Goal: Task Accomplishment & Management: Complete application form

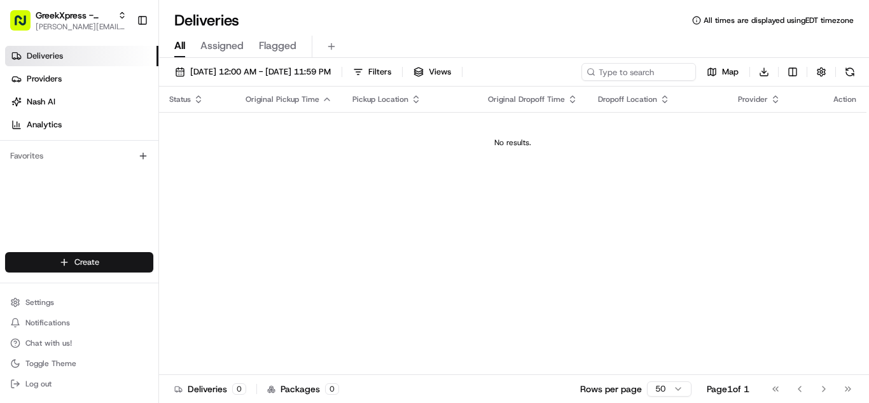
click at [79, 262] on html "GreekXpress - Plainview alex@greekxpress.com Toggle Sidebar Deliveries Provider…" at bounding box center [434, 201] width 869 height 403
click at [193, 286] on link "Delivery" at bounding box center [230, 285] width 142 height 23
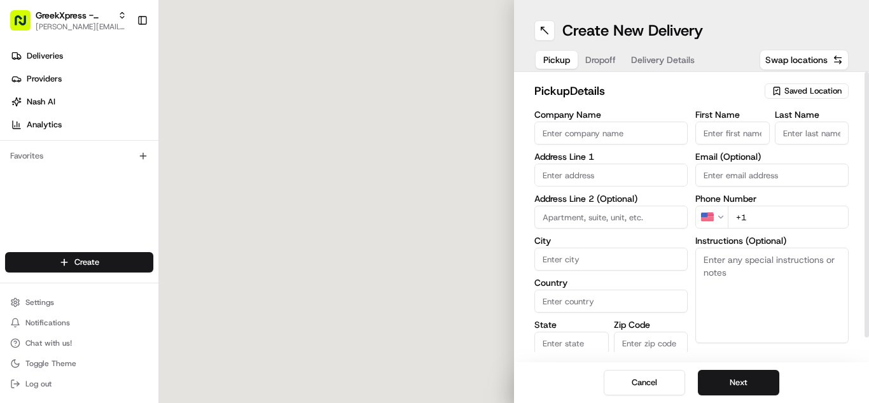
click at [815, 90] on span "Saved Location" at bounding box center [813, 90] width 57 height 11
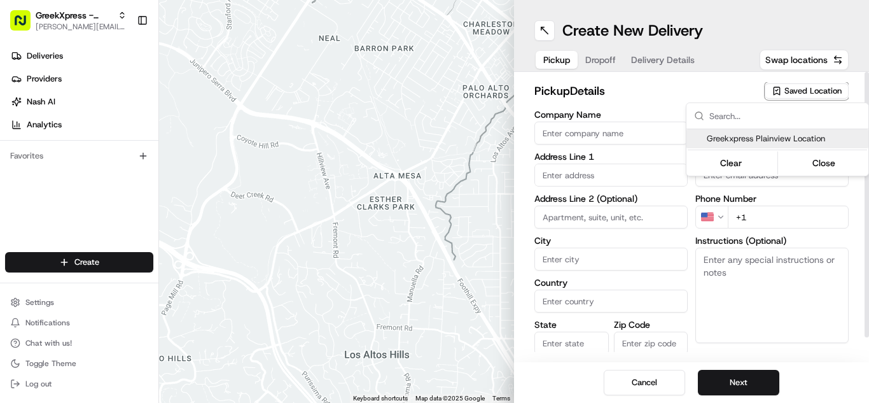
click at [787, 137] on span "Greekxpress Plainview Location" at bounding box center [785, 138] width 157 height 11
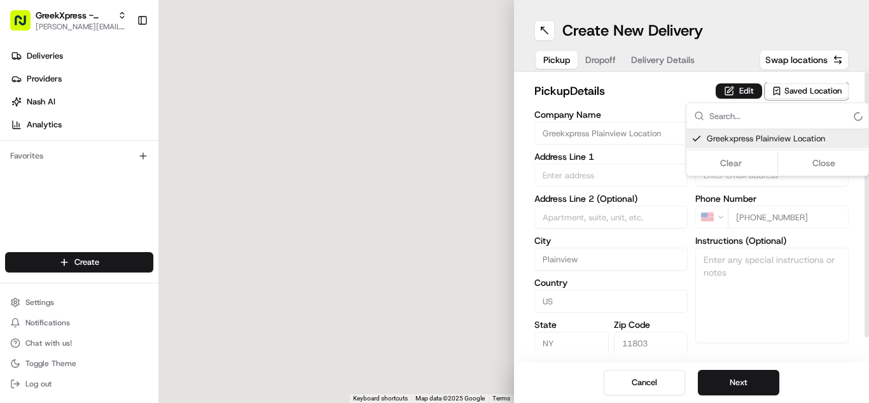
type input "Greekxpress Plainview Location"
type input "437 S Oyster Bay Rd"
type input "Plainview"
type input "US"
type input "NY"
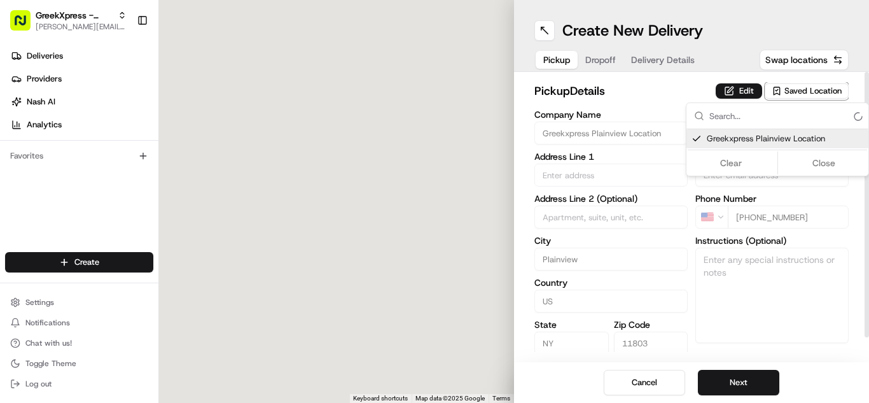
type input "11803"
type input "Greek"
type input "Xpress"
type input "+1 516 433 8070"
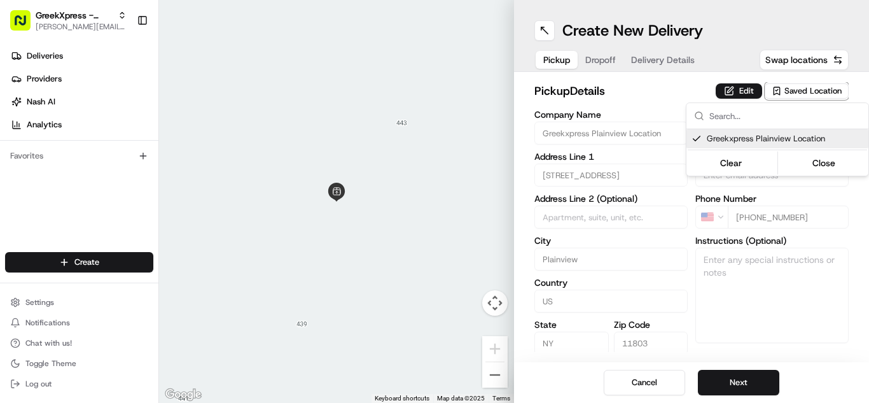
click at [742, 378] on html "GreekXpress - Plainview alex@greekxpress.com Toggle Sidebar Deliveries Provider…" at bounding box center [434, 201] width 869 height 403
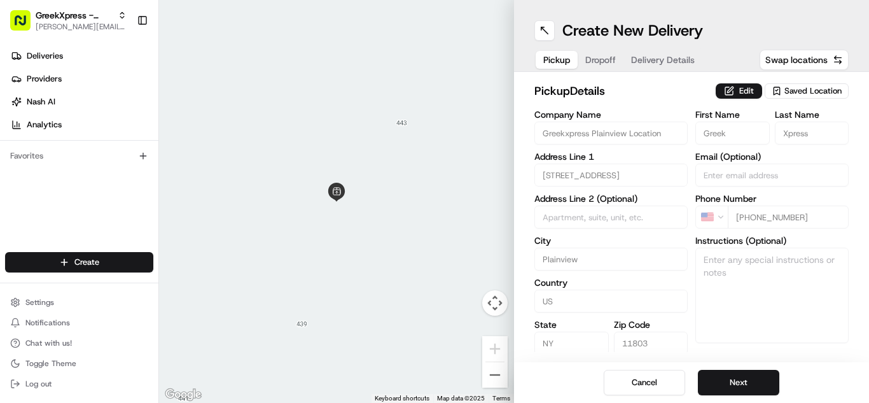
click at [742, 378] on button "Next" at bounding box center [738, 382] width 81 height 25
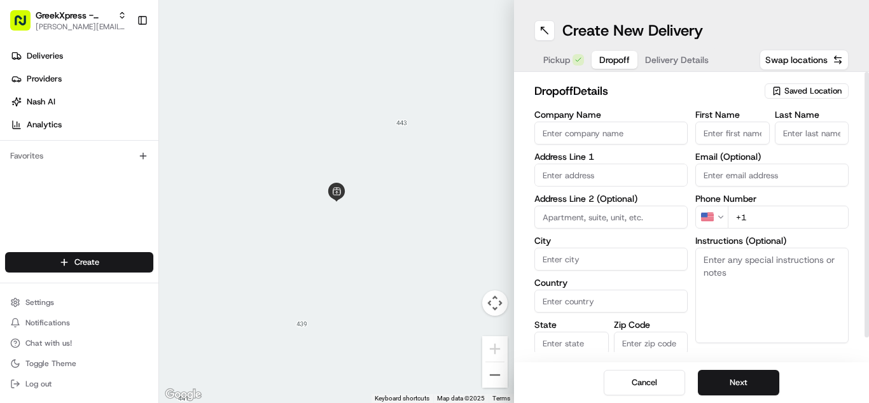
click at [726, 129] on input "First Name" at bounding box center [733, 133] width 74 height 23
type input "Katrina"
click at [780, 131] on input "Last Name" at bounding box center [812, 133] width 74 height 23
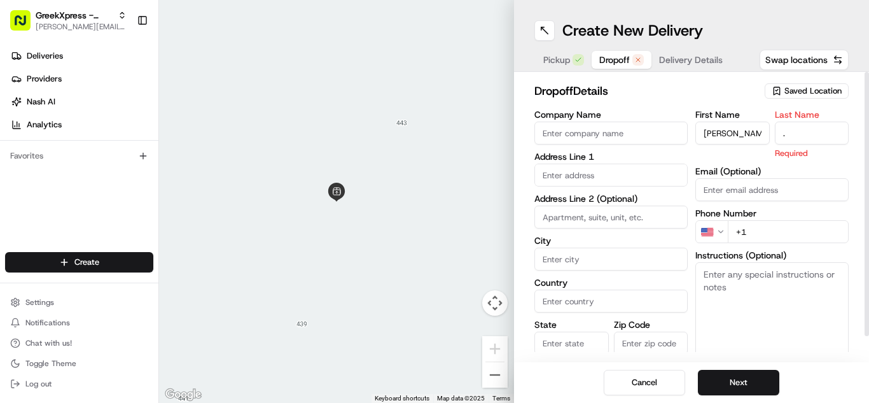
type input "."
click at [586, 183] on input "text" at bounding box center [611, 175] width 153 height 23
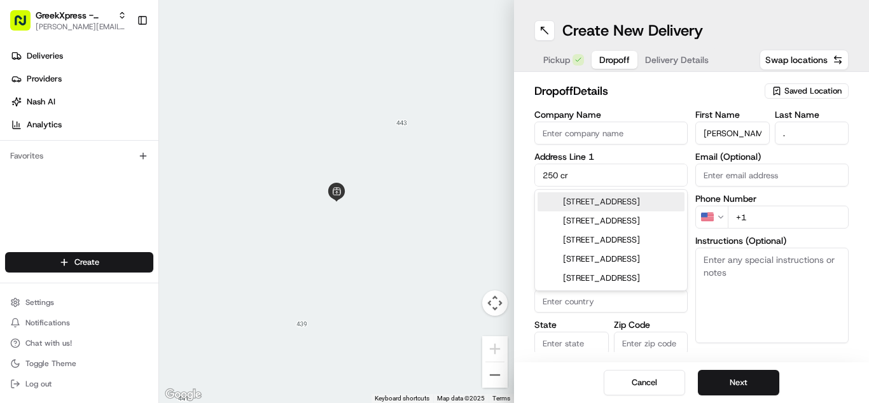
type input "250 Crossways Park Drive"
type input "Woodbury"
type input "United States"
type input "NY"
type input "11797"
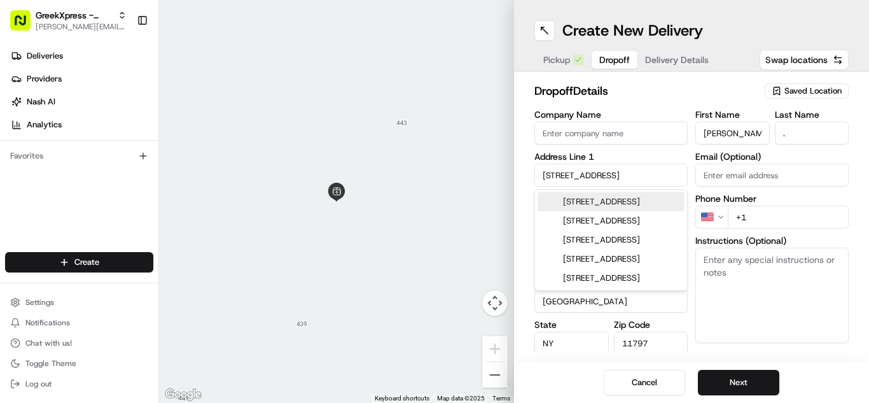
type input "+1 631 295 0339"
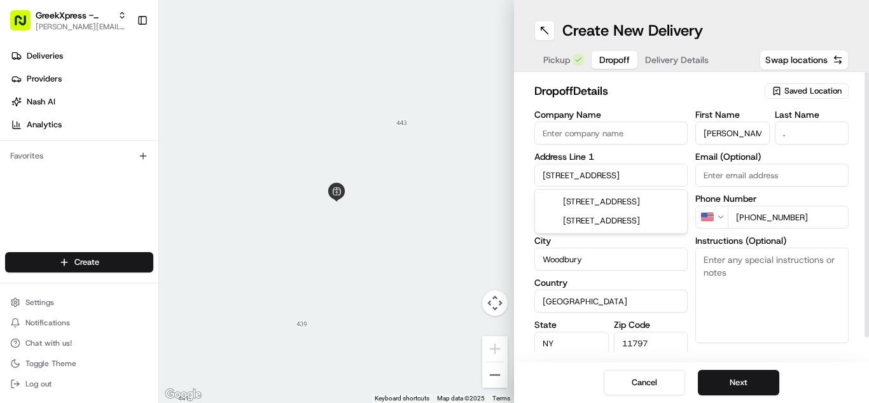
click at [749, 299] on textarea "Instructions (Optional)" at bounding box center [772, 295] width 153 height 95
type textarea "Backdoor vendor entrance, 617-688-4844"
click at [740, 386] on button "Next" at bounding box center [738, 382] width 81 height 25
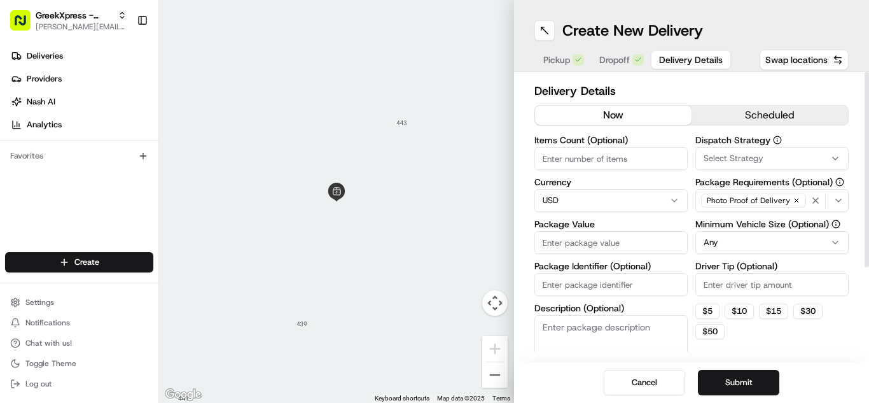
click at [594, 239] on input "Package Value" at bounding box center [611, 242] width 153 height 23
type input "246.00"
click at [716, 280] on input "Driver Tip (Optional)" at bounding box center [772, 284] width 153 height 23
type input "10.00"
click at [736, 382] on button "Submit" at bounding box center [738, 382] width 81 height 25
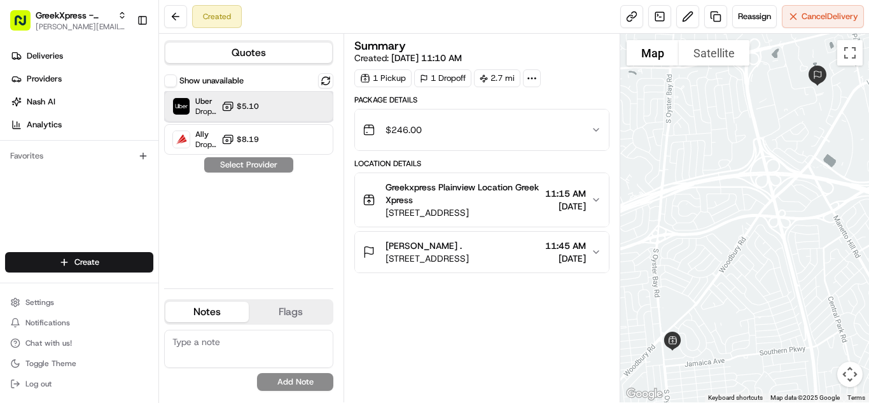
click at [207, 113] on span "Dropoff ETA 19 minutes" at bounding box center [205, 111] width 21 height 10
click at [213, 168] on button "Assign Provider" at bounding box center [249, 164] width 90 height 15
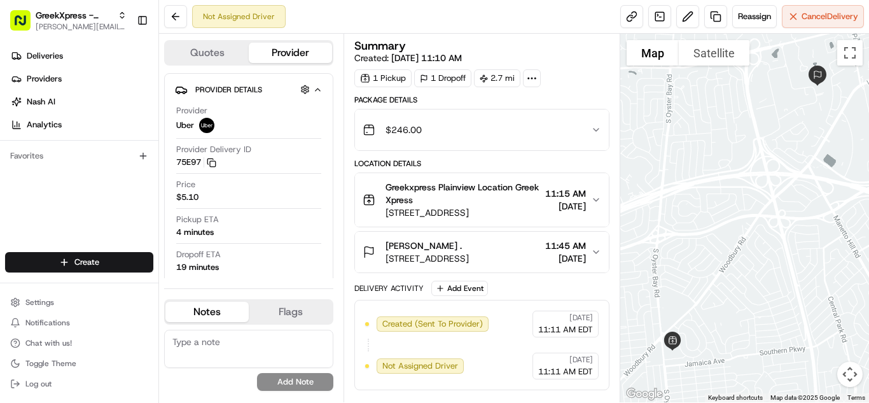
click at [469, 242] on div "[PERSON_NAME] ." at bounding box center [427, 245] width 83 height 13
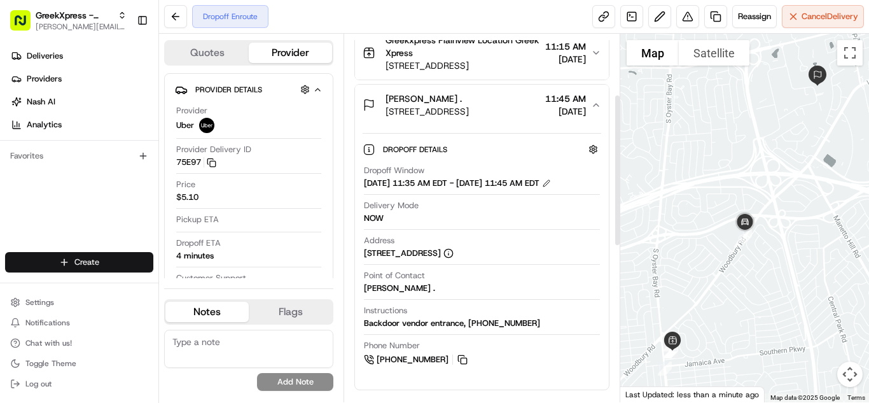
scroll to position [147, 0]
click at [123, 267] on html "GreekXpress - Plainview alex@greekxpress.com Toggle Sidebar Deliveries Provider…" at bounding box center [434, 201] width 869 height 403
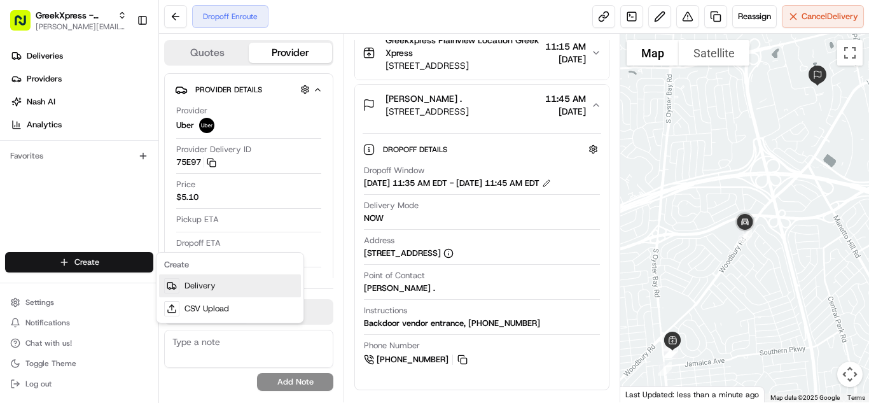
click at [220, 286] on link "Delivery" at bounding box center [230, 285] width 142 height 23
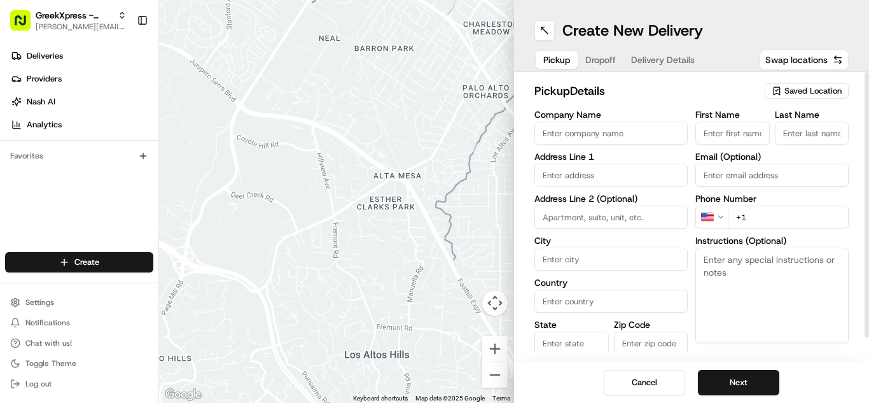
click at [833, 87] on span "Saved Location" at bounding box center [813, 90] width 57 height 11
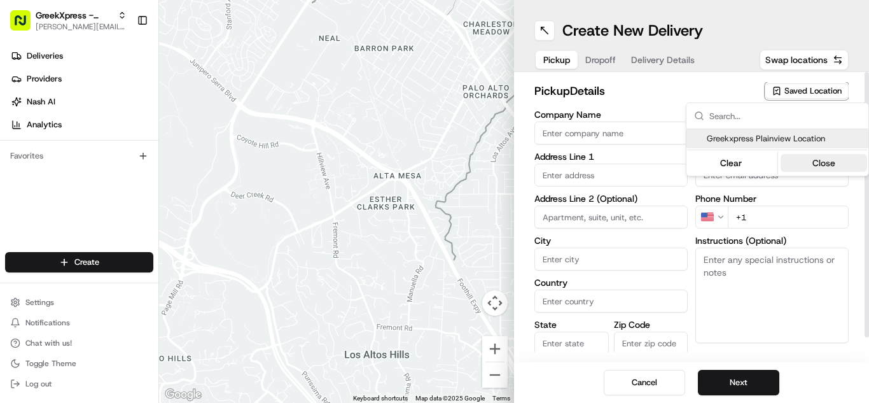
click at [812, 145] on div "Greekxpress Plainview Location" at bounding box center [778, 138] width 182 height 19
type input "Greekxpress Plainview Location"
type input "Plainview"
type input "US"
type input "NY"
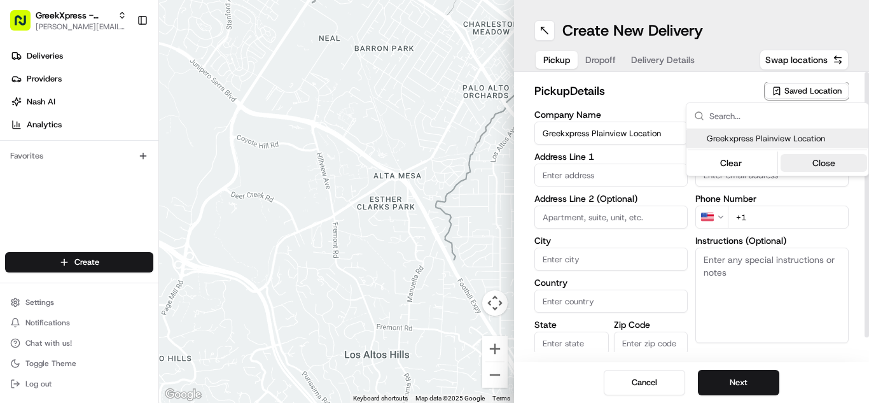
type input "11803"
type input "Greek"
type input "Xpress"
type input "+1 516 433 8070"
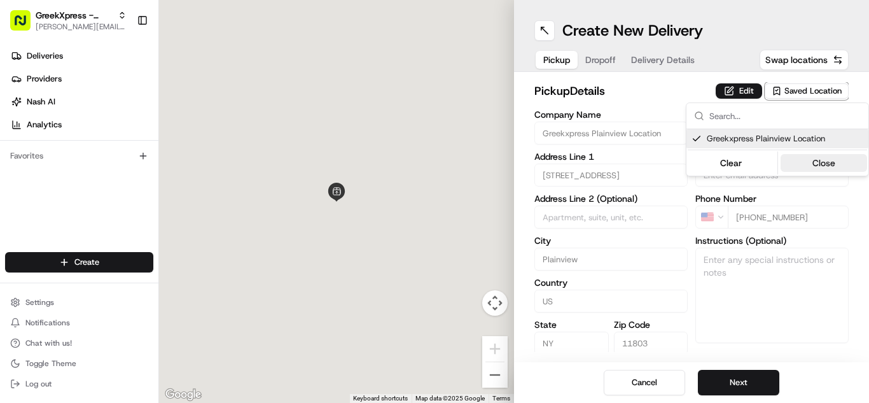
type input "437 S Oyster Bay Rd"
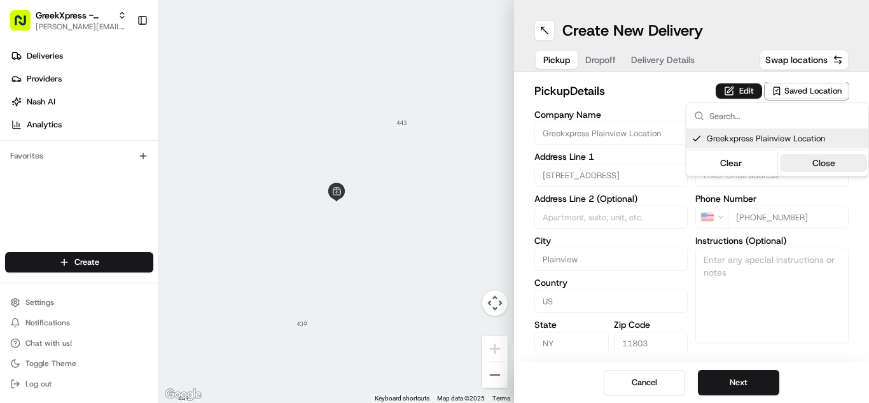
click at [826, 167] on button "Close" at bounding box center [824, 163] width 87 height 18
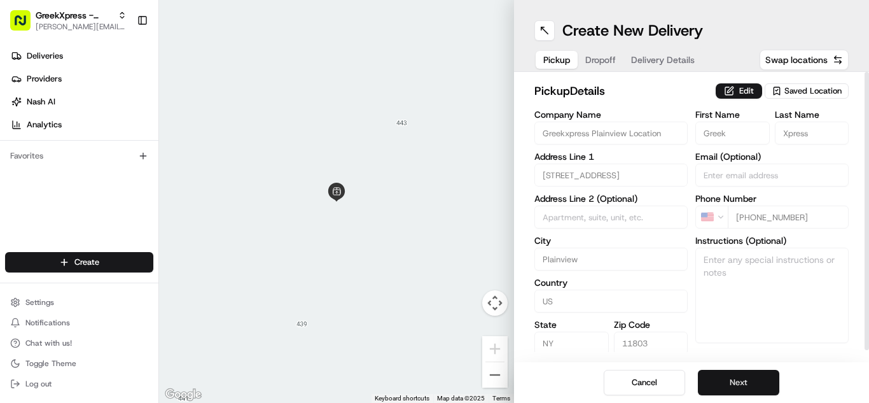
click at [732, 381] on button "Next" at bounding box center [738, 382] width 81 height 25
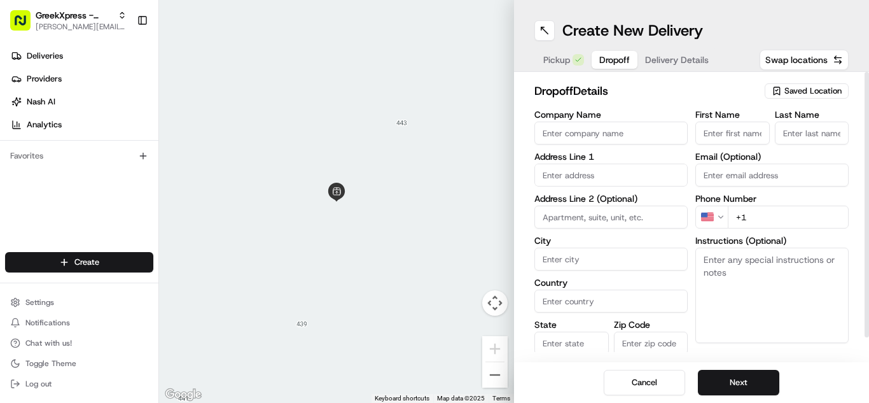
paste textarea "PLEASE HAND FOOD DIRECTLY TO CUSTOMER, DO NOT LEAVE IT OUTSIDE, THANK YOU!!"
click at [704, 255] on textarea "PLEASE HAND FOOD DIRECTLY TO CUSTOMER, DO NOT LEAVE IT OUTSIDE, THANK YOU!!" at bounding box center [772, 295] width 153 height 95
type textarea "PLEASE HAND FOOD DIRECTLY TO CUSTOMER, DO NOT LEAVE IT OUTSIDE, THANK YOU!!"
click at [663, 175] on input "text" at bounding box center [611, 175] width 153 height 23
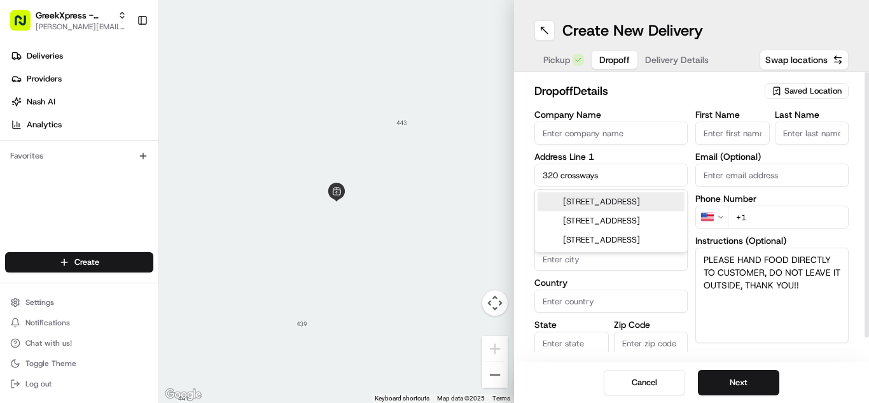
click at [636, 208] on div "320 Crossways Park Drive, Woodbury, NY" at bounding box center [611, 201] width 147 height 19
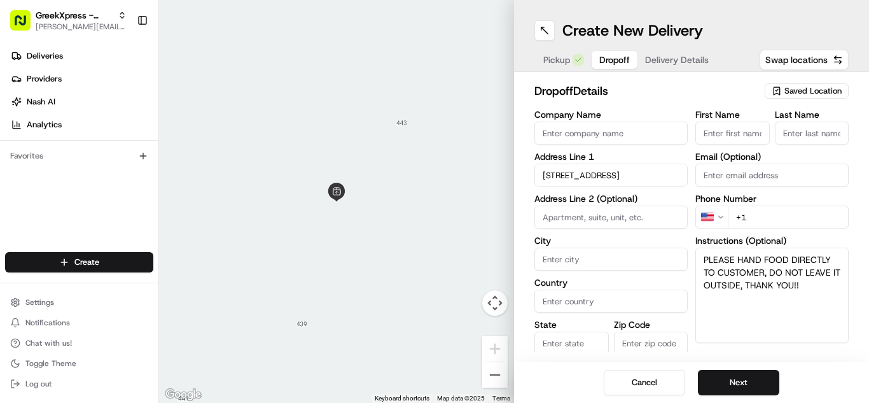
type input "320 Crossways Park Dr, Woodbury, NY 11797, USA"
type input "Woodbury"
type input "United States"
type input "NY"
type input "11797"
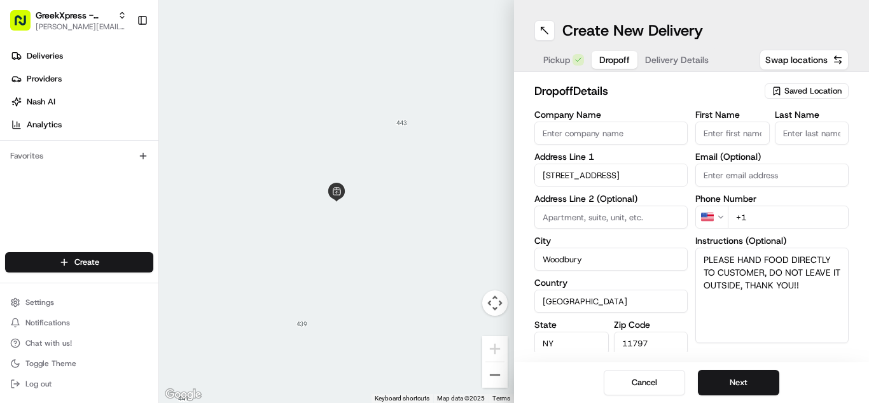
type input "320 Crossways Park Drive"
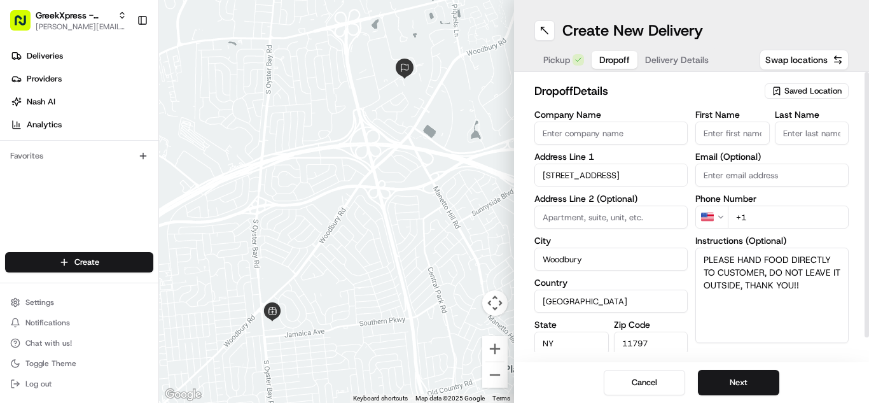
click at [773, 124] on div "First Name Last Name" at bounding box center [772, 127] width 153 height 34
click at [756, 133] on input "First Name" at bounding box center [733, 133] width 74 height 23
type input "Devin"
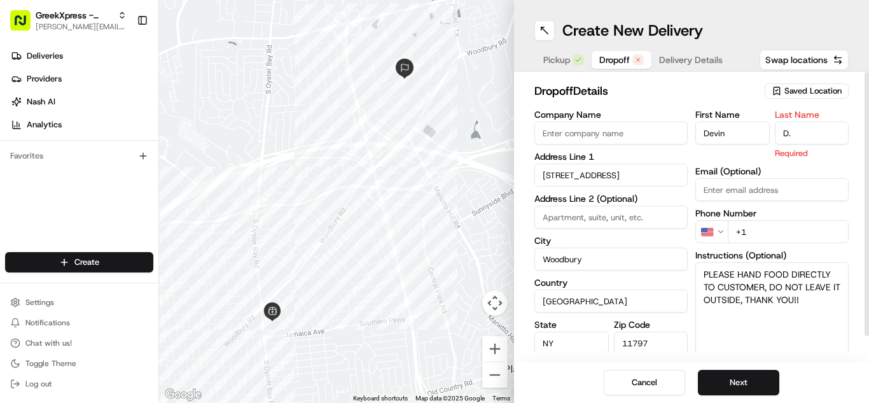
type input "D."
click at [701, 103] on div "dropoff Details Saved Location" at bounding box center [692, 93] width 314 height 23
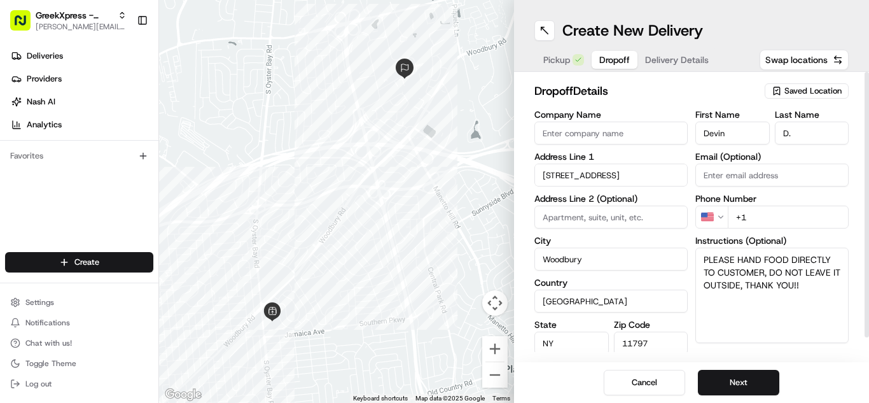
click at [797, 214] on input "+1" at bounding box center [788, 217] width 121 height 23
type input "+1 516 328 6700"
click at [818, 371] on div "Cancel Next" at bounding box center [691, 382] width 355 height 41
click at [756, 374] on button "Next" at bounding box center [738, 382] width 81 height 25
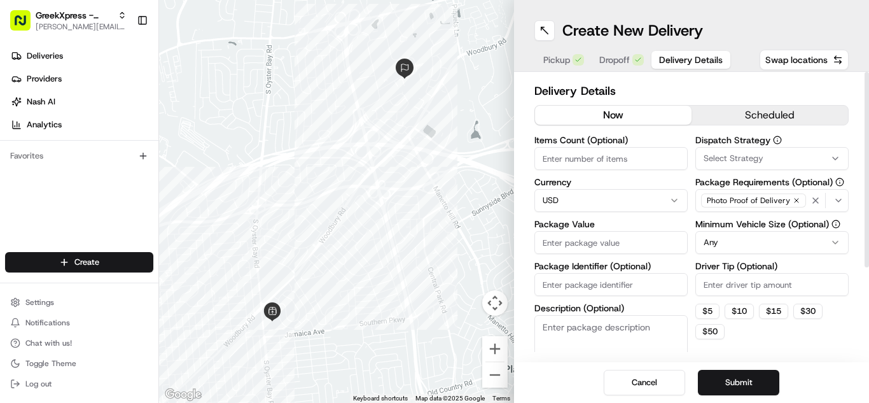
click at [649, 254] on div "Items Count (Optional) Currency USD Package Value Package Identifier (Optional)…" at bounding box center [611, 261] width 153 height 251
click at [647, 246] on input "Package Value" at bounding box center [611, 242] width 153 height 23
type input "122.60"
click at [749, 259] on div "Dispatch Strategy Select Strategy Package Requirements (Optional) Photo Proof o…" at bounding box center [772, 261] width 153 height 251
click at [750, 251] on html "GreekXpress - Plainview alex@greekxpress.com Toggle Sidebar Deliveries Provider…" at bounding box center [434, 201] width 869 height 403
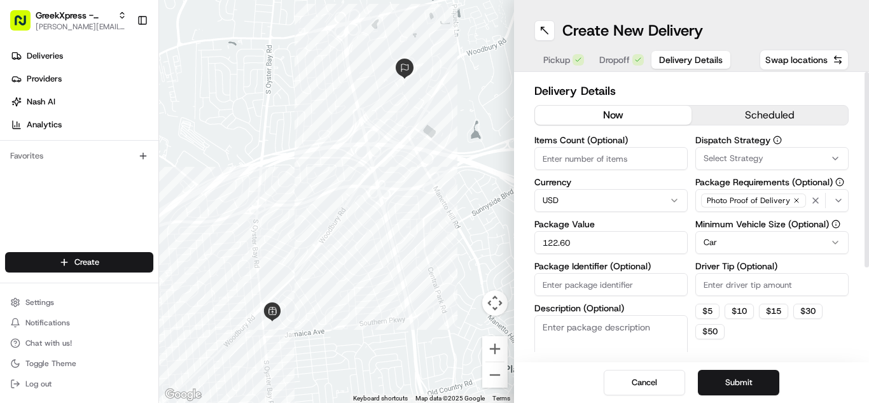
click at [782, 285] on input "Driver Tip (Optional)" at bounding box center [772, 284] width 153 height 23
click at [626, 384] on button "Cancel" at bounding box center [644, 382] width 81 height 25
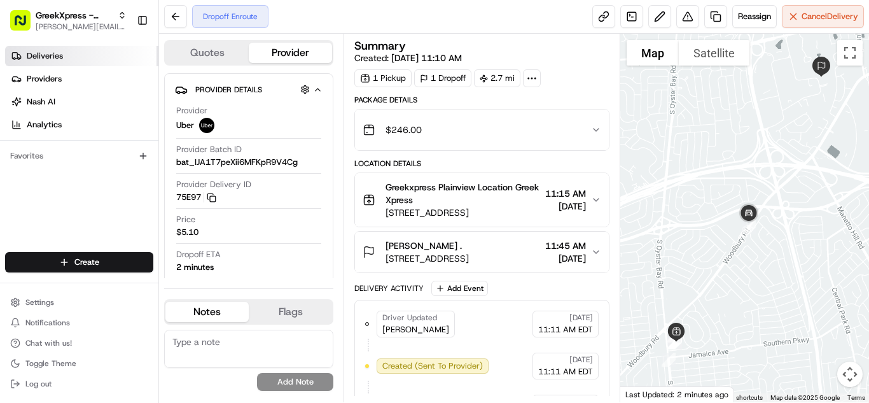
click at [64, 51] on link "Deliveries" at bounding box center [81, 56] width 153 height 20
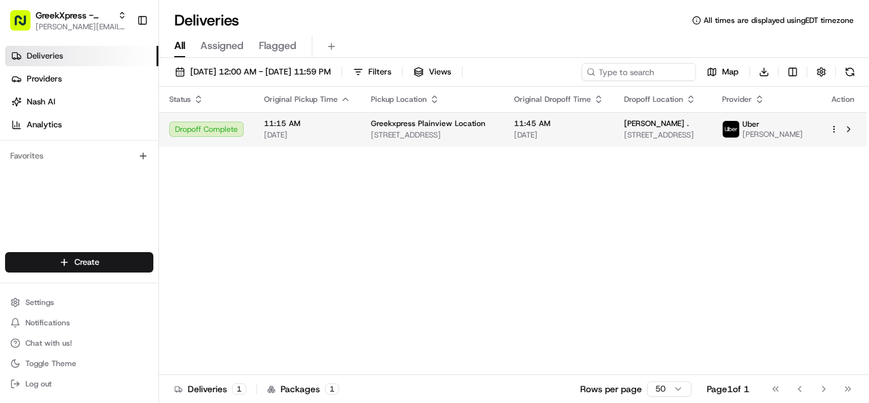
click at [332, 125] on span "11:15 AM" at bounding box center [307, 123] width 87 height 10
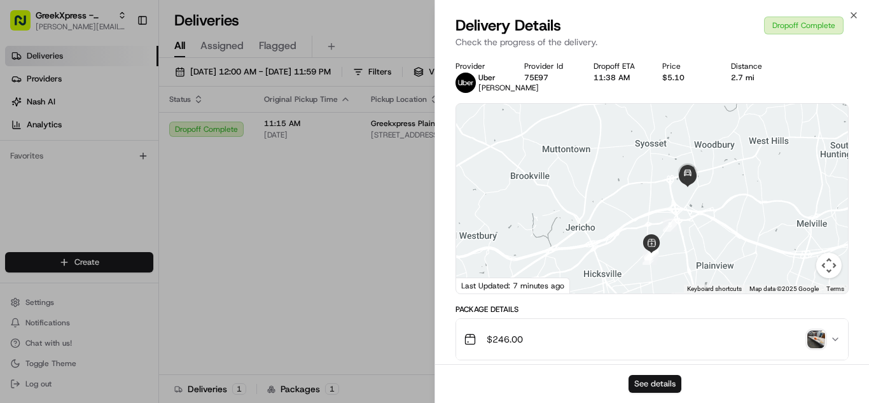
click at [652, 380] on button "See details" at bounding box center [655, 384] width 53 height 18
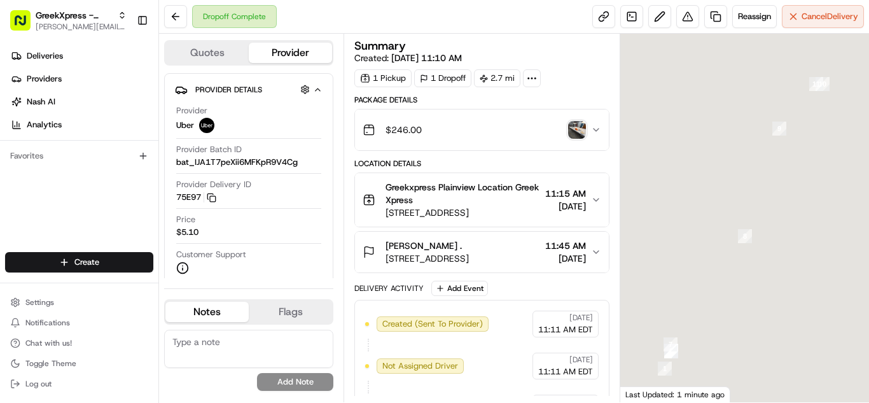
click at [572, 135] on img "button" at bounding box center [577, 130] width 18 height 18
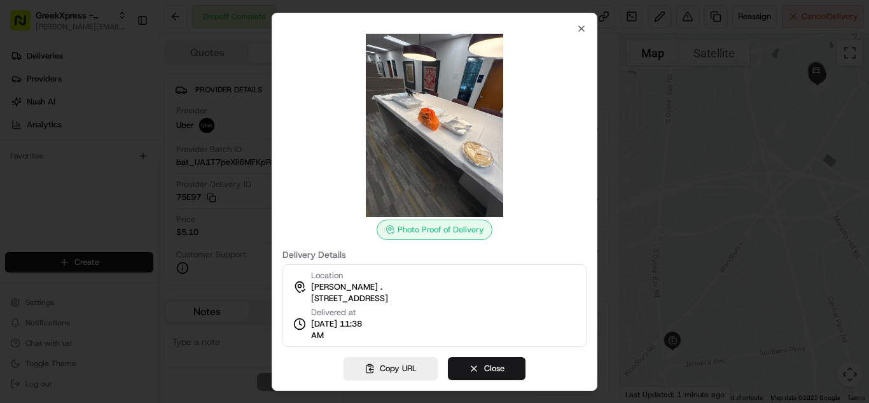
click at [451, 146] on img at bounding box center [434, 125] width 183 height 183
click at [582, 27] on icon "button" at bounding box center [582, 29] width 10 height 10
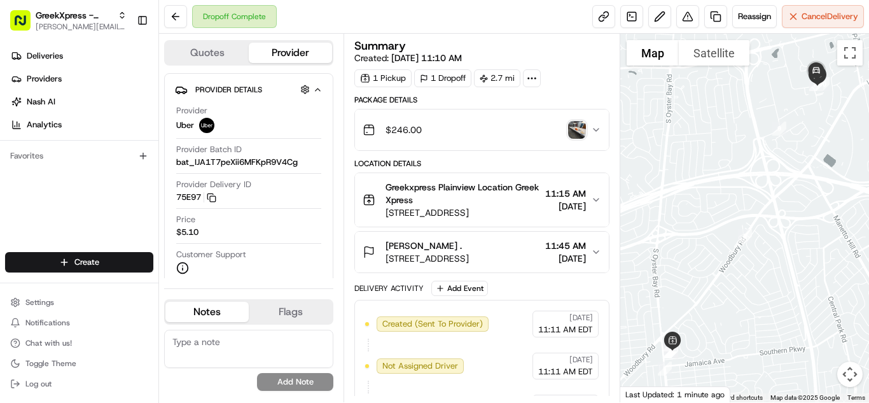
click at [554, 117] on div "$246.00" at bounding box center [477, 129] width 229 height 25
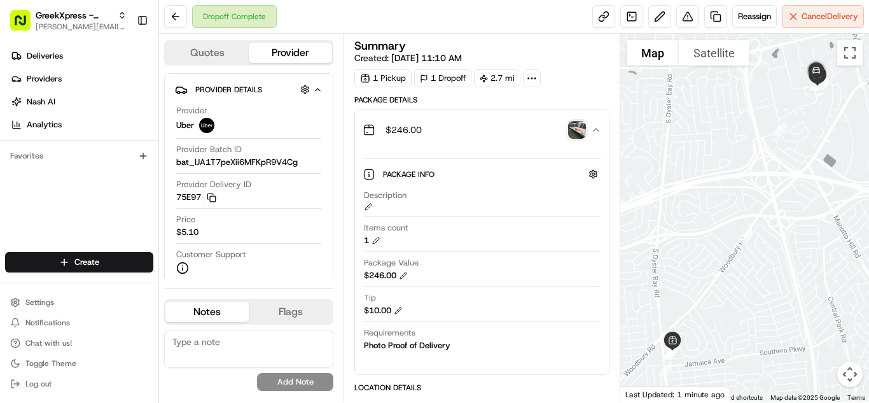
click at [553, 125] on div "$246.00" at bounding box center [477, 129] width 229 height 25
